Goal: Task Accomplishment & Management: Complete application form

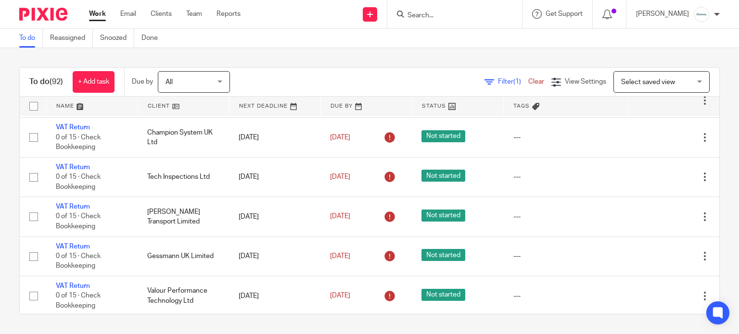
scroll to position [1090, 0]
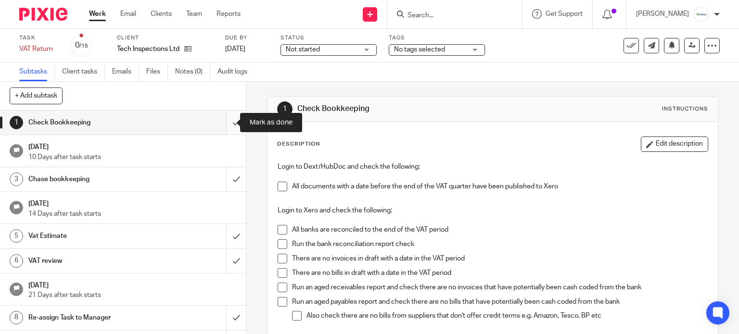
click at [222, 122] on input "submit" at bounding box center [123, 123] width 246 height 24
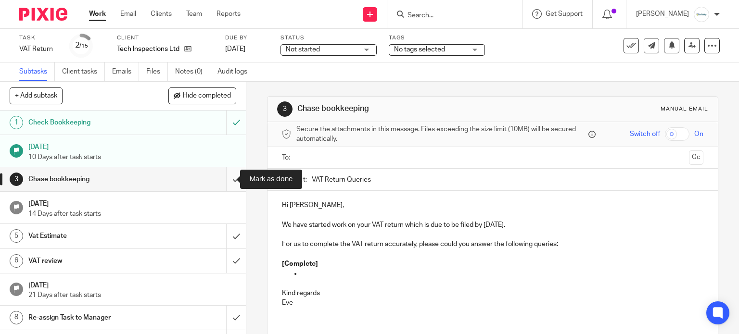
click at [227, 184] on input "submit" at bounding box center [123, 179] width 246 height 24
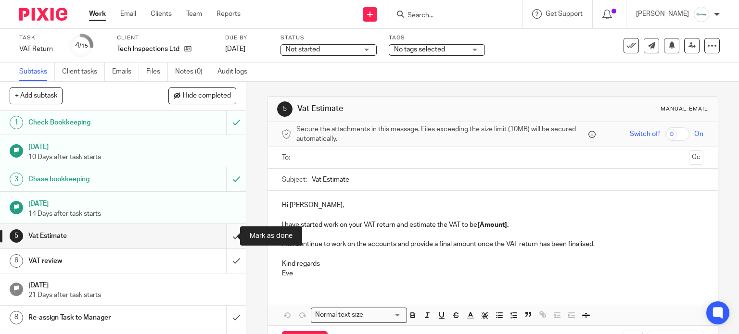
click at [223, 234] on input "submit" at bounding box center [123, 236] width 246 height 24
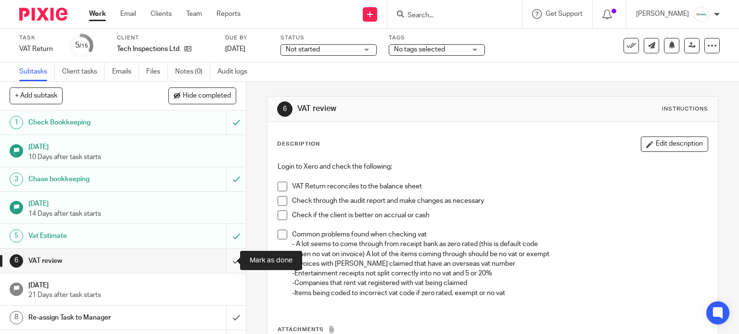
click at [222, 260] on input "submit" at bounding box center [123, 261] width 246 height 24
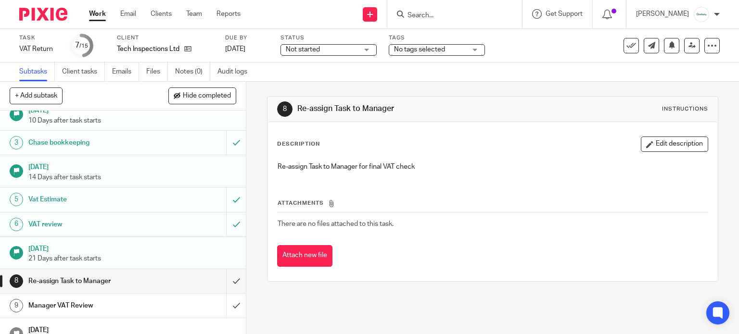
scroll to position [64, 0]
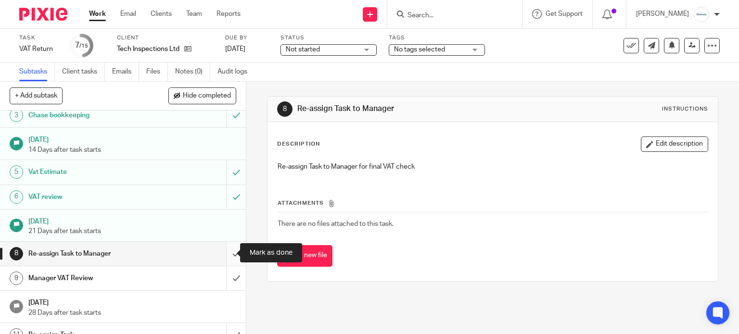
click at [223, 253] on input "submit" at bounding box center [123, 254] width 246 height 24
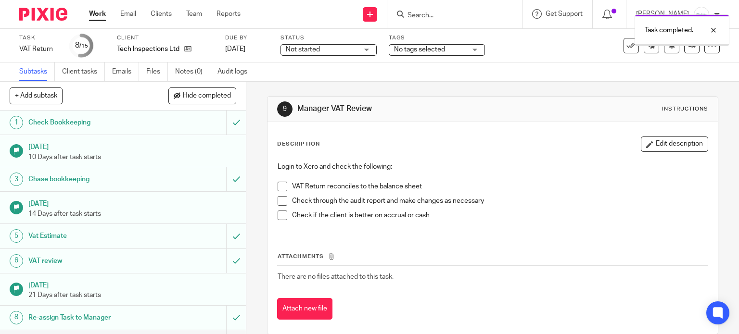
click at [347, 50] on span "Not started" at bounding box center [322, 50] width 72 height 10
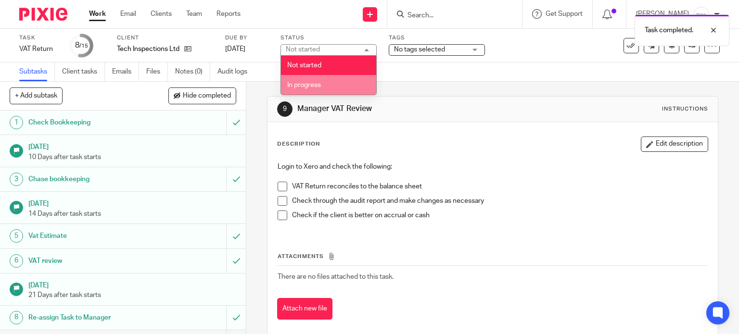
click at [327, 85] on li "In progress" at bounding box center [328, 85] width 95 height 20
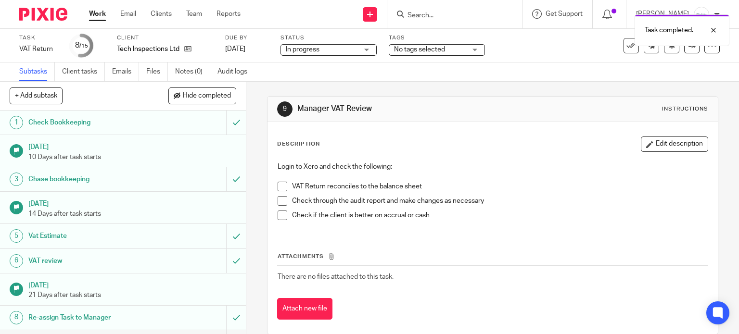
click at [445, 48] on span "No tags selected" at bounding box center [419, 49] width 51 height 7
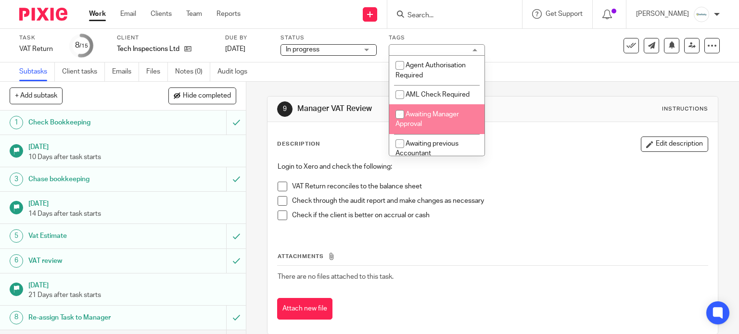
click at [431, 116] on span "Awaiting Manager Approval" at bounding box center [428, 119] width 64 height 17
checkbox input "true"
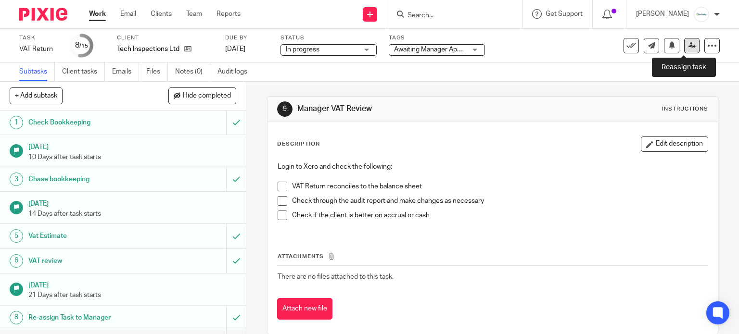
click at [689, 45] on icon at bounding box center [692, 45] width 7 height 7
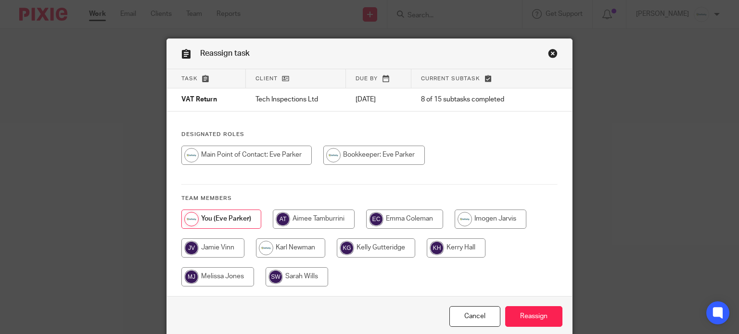
click at [465, 241] on input "radio" at bounding box center [456, 248] width 59 height 19
radio input "true"
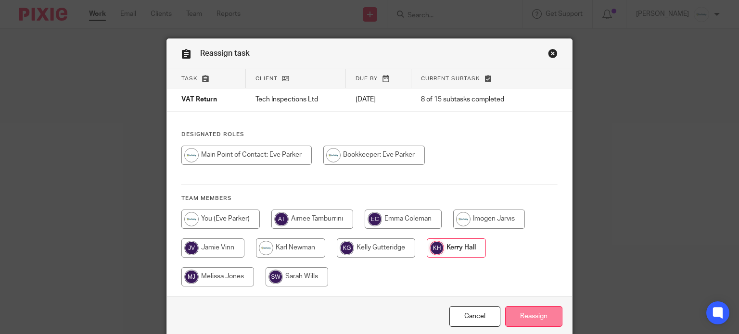
click at [535, 318] on input "Reassign" at bounding box center [533, 317] width 57 height 21
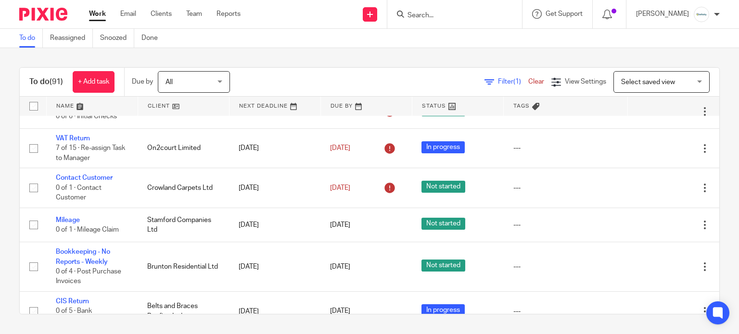
scroll to position [128, 0]
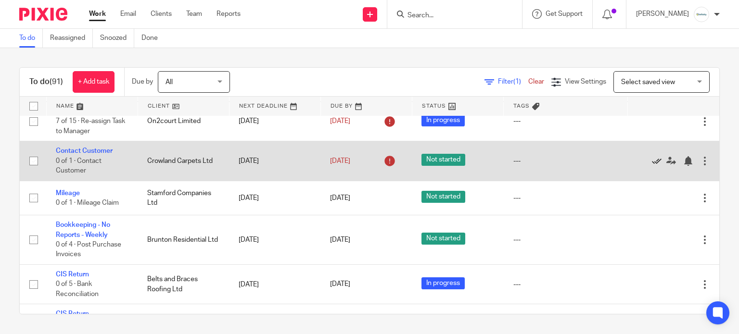
click at [652, 165] on icon at bounding box center [657, 161] width 10 height 10
